Goal: Navigation & Orientation: Find specific page/section

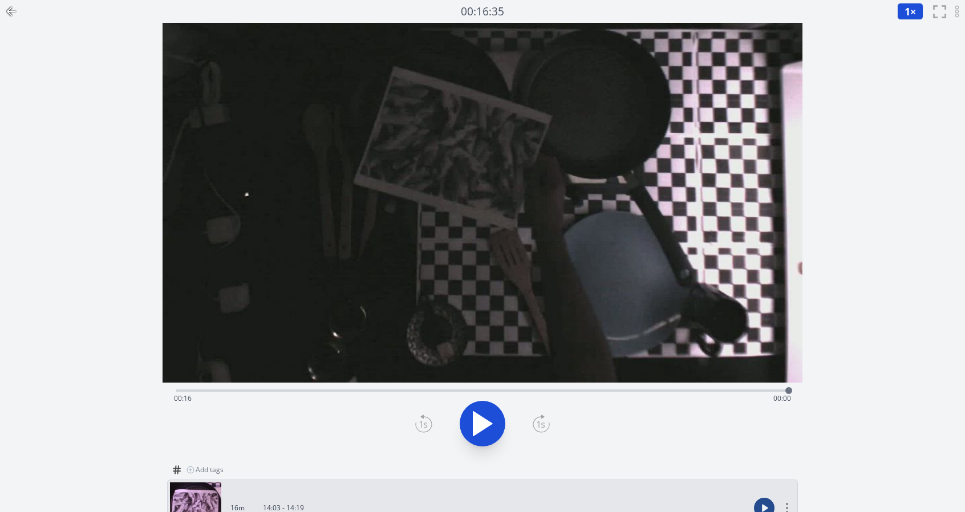
click at [492, 414] on icon at bounding box center [483, 424] width 32 height 32
click at [10, 11] on icon at bounding box center [11, 11] width 8 height 0
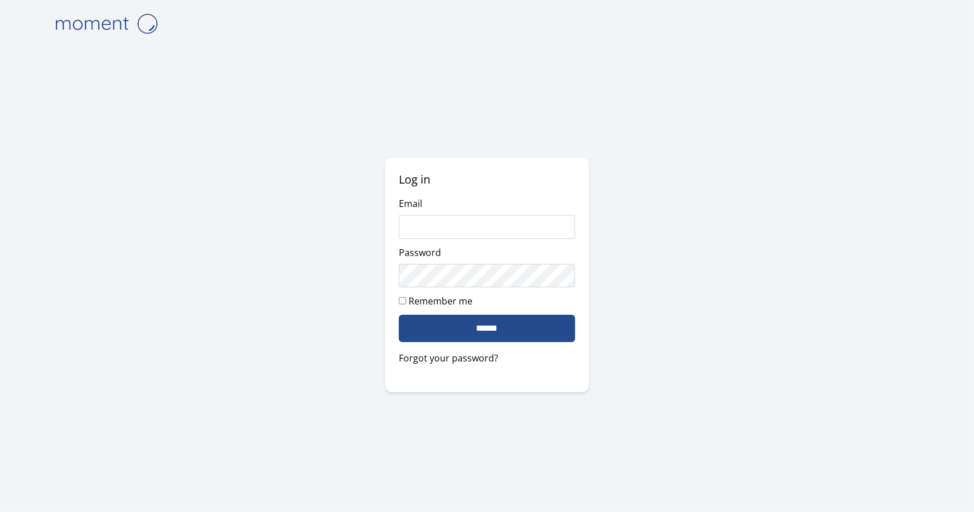
click at [107, 34] on img at bounding box center [106, 23] width 114 height 29
click at [111, 29] on img at bounding box center [106, 23] width 114 height 29
